Goal: Task Accomplishment & Management: Complete application form

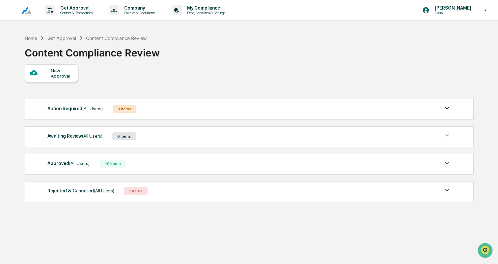
click at [58, 80] on div "New Approval" at bounding box center [51, 73] width 53 height 18
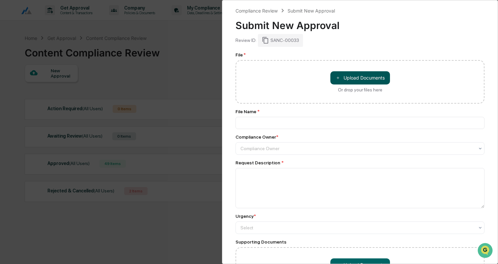
click at [365, 78] on button "＋ Upload Documents" at bounding box center [361, 77] width 60 height 13
type input "**********"
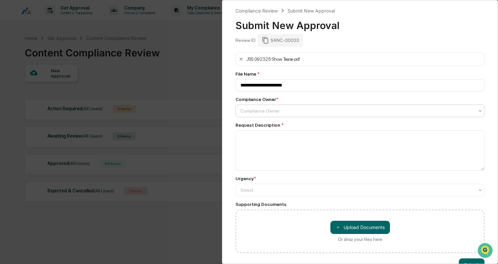
click at [272, 110] on div at bounding box center [358, 110] width 234 height 7
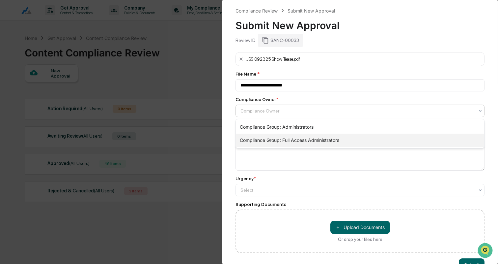
click at [270, 142] on div "Compliance Group: Full Access Administrators" at bounding box center [360, 139] width 248 height 13
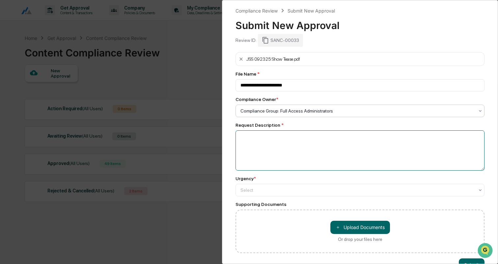
click at [270, 142] on textarea at bounding box center [360, 150] width 249 height 40
type textarea "**********"
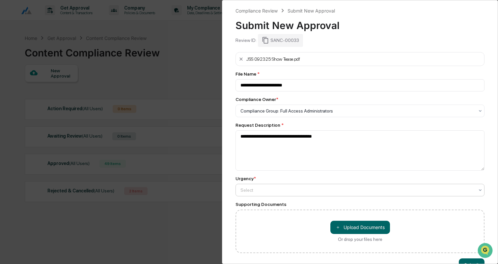
click at [291, 189] on div at bounding box center [358, 190] width 234 height 7
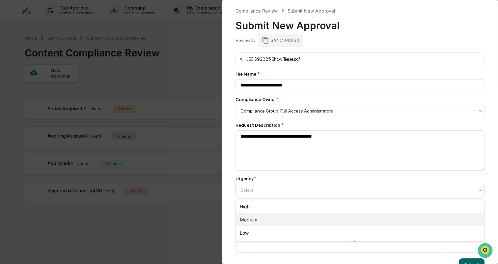
click at [276, 220] on div "Medium" at bounding box center [360, 219] width 248 height 13
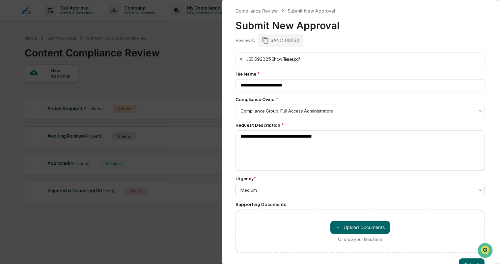
scroll to position [18, 0]
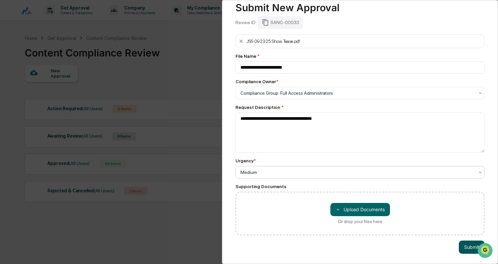
click at [469, 246] on button "Submit" at bounding box center [472, 246] width 26 height 13
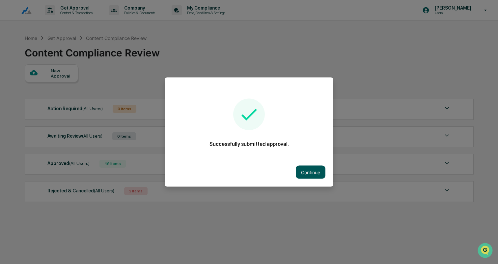
click at [319, 167] on button "Continue" at bounding box center [311, 171] width 30 height 13
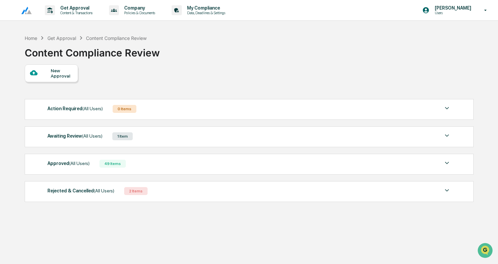
click at [183, 159] on div "Approved (All Users) 49 Items" at bounding box center [249, 163] width 404 height 9
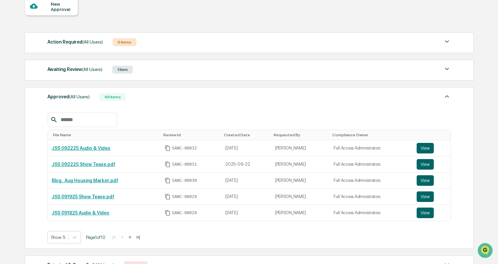
scroll to position [78, 0]
